Goal: Task Accomplishment & Management: Manage account settings

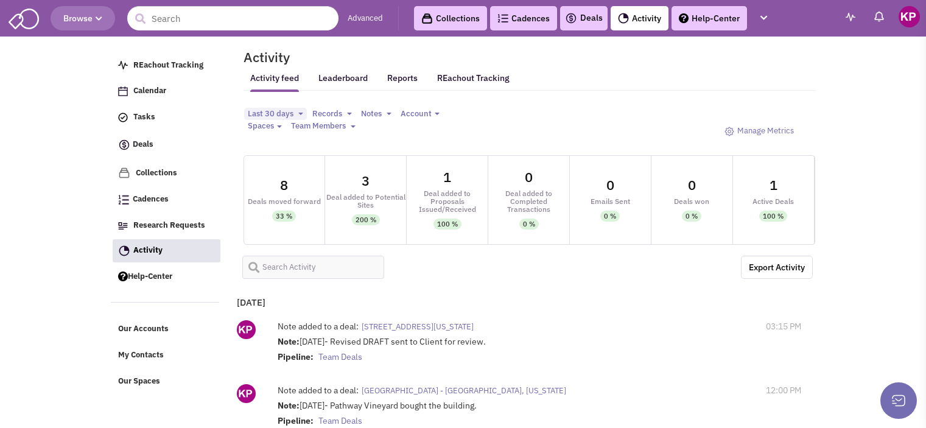
select select
click at [584, 27] on div "Deals" at bounding box center [583, 18] width 47 height 24
click at [583, 14] on link "Deals" at bounding box center [584, 18] width 38 height 15
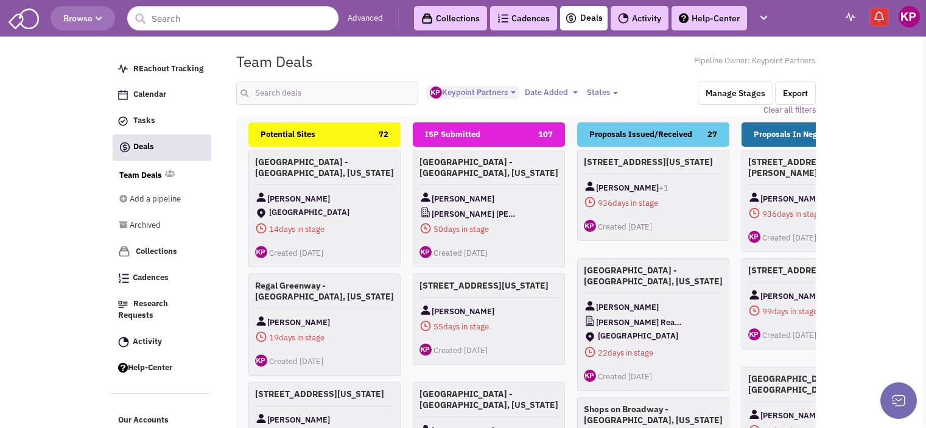
select select "1896"
select select
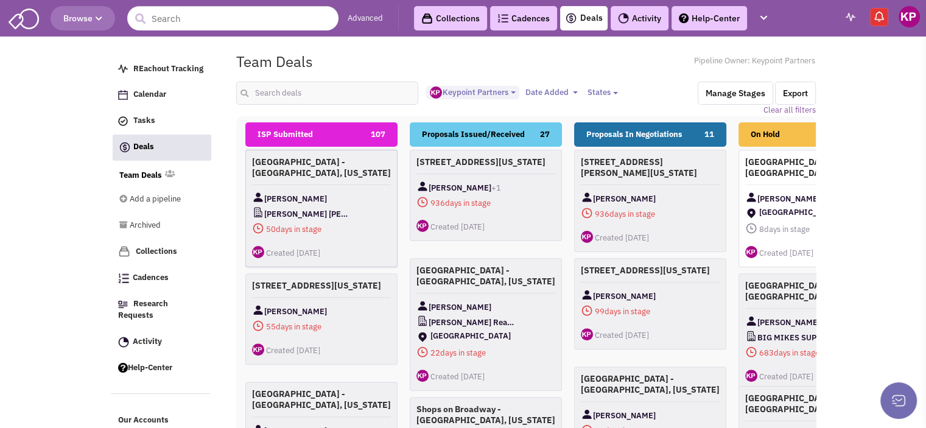
scroll to position [0, 168]
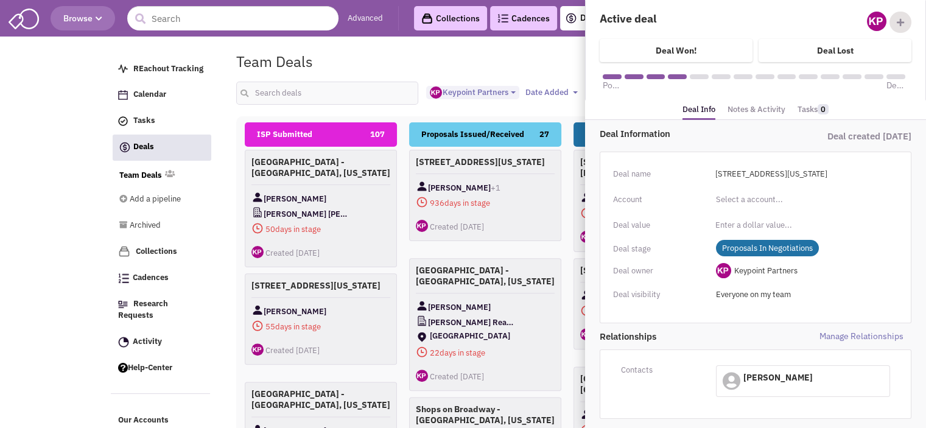
click at [756, 108] on link "Notes & Activity" at bounding box center [757, 110] width 58 height 18
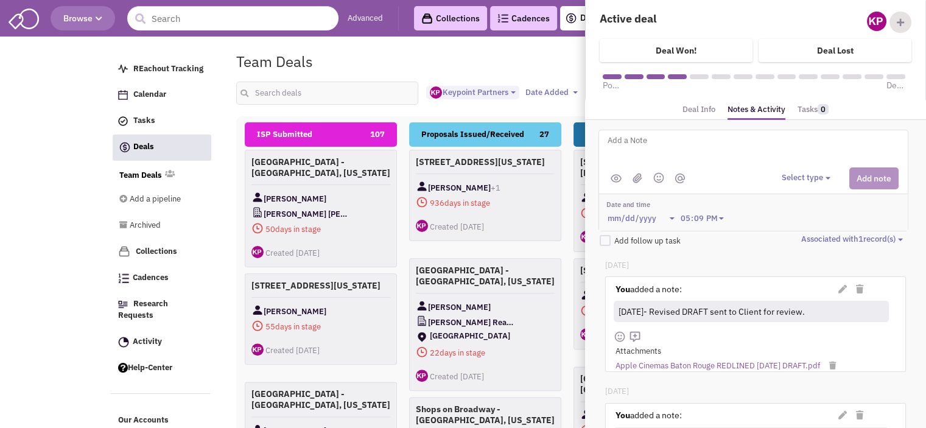
click at [720, 160] on textarea at bounding box center [756, 149] width 301 height 33
type textarea "9/30/25- Revised proposal issued."
click at [809, 177] on button "Select type" at bounding box center [808, 178] width 52 height 12
click at [803, 234] on div "Log a note" at bounding box center [800, 236] width 30 height 12
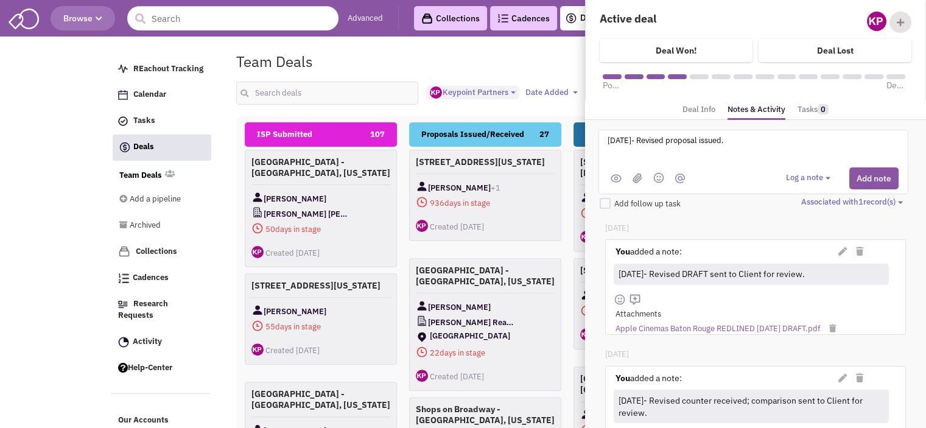
click at [635, 173] on img at bounding box center [638, 178] width 10 height 10
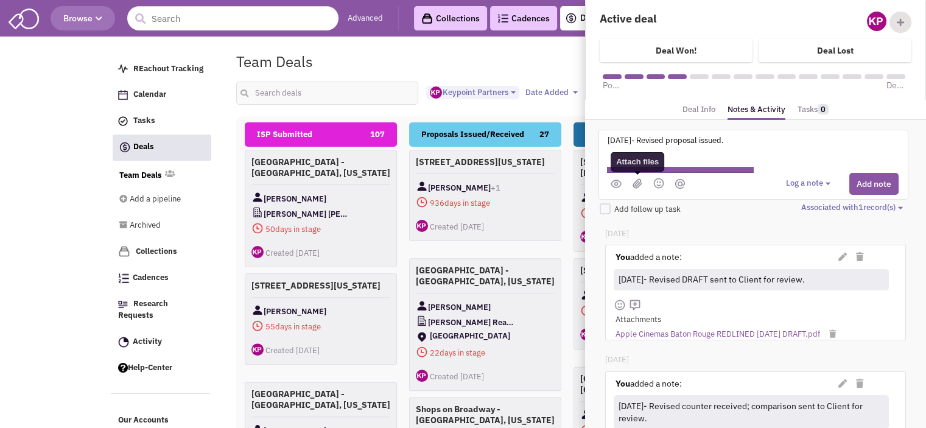
click at [636, 183] on div at bounding box center [753, 184] width 309 height 22
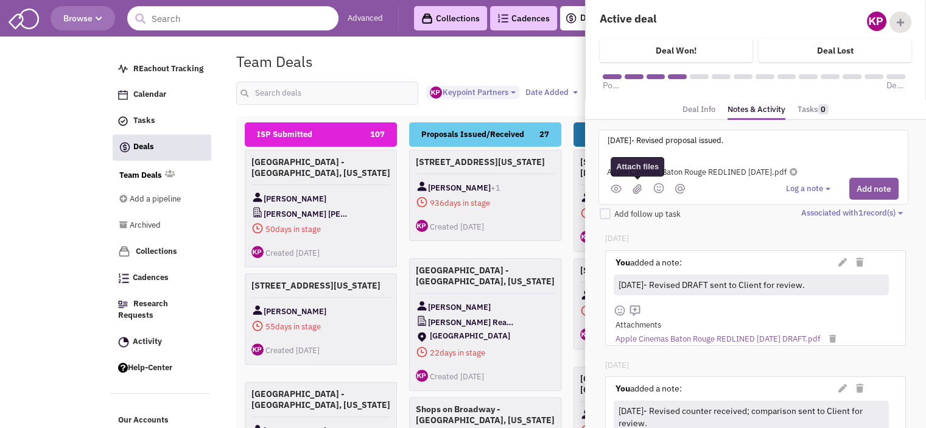
click at [636, 188] on img at bounding box center [638, 189] width 10 height 10
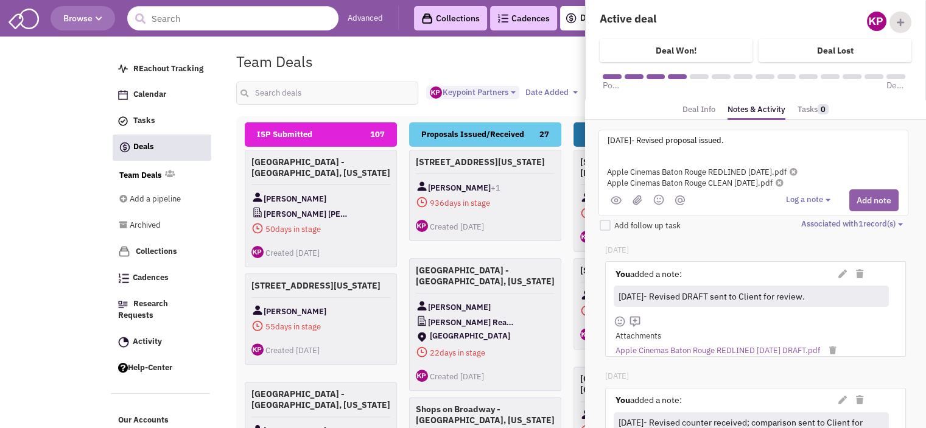
click at [875, 200] on button "Add note" at bounding box center [873, 200] width 49 height 22
